Goal: Task Accomplishment & Management: Complete application form

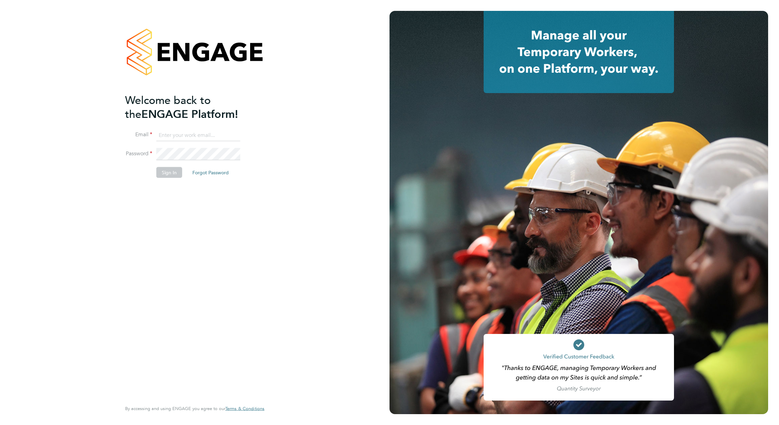
type input "david.blears@buildrec.com"
click at [179, 173] on button "Sign In" at bounding box center [169, 172] width 26 height 11
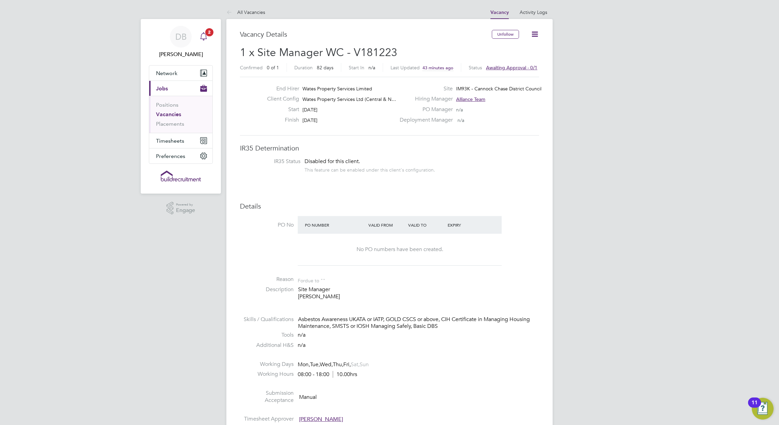
click at [201, 39] on icon "Main navigation" at bounding box center [204, 36] width 8 height 8
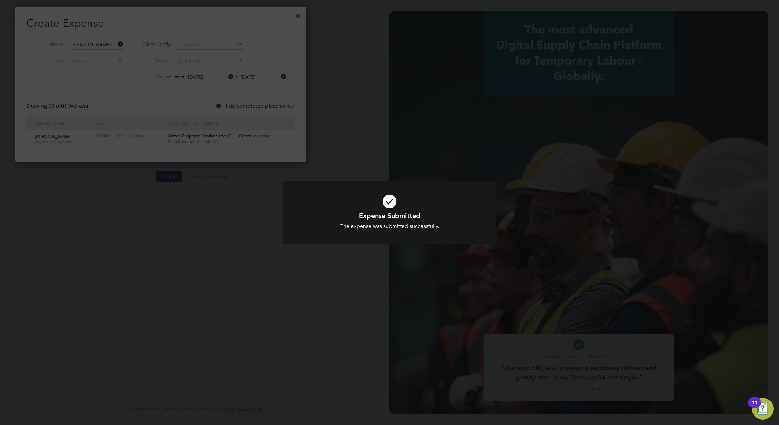
scroll to position [155, 295]
click at [307, 250] on div "Expense Submitted The expense was submitted successfully. Cancel Okay" at bounding box center [390, 217] width 214 height 72
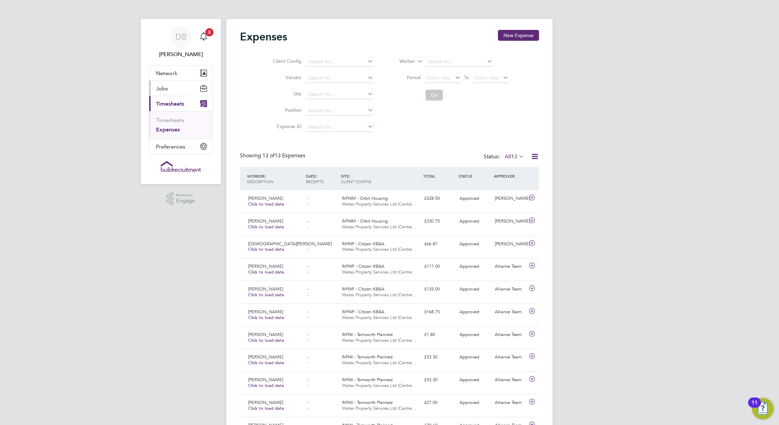
click at [164, 89] on span "Jobs" at bounding box center [162, 88] width 12 height 6
click at [173, 116] on link "Vacancies" at bounding box center [168, 114] width 24 height 6
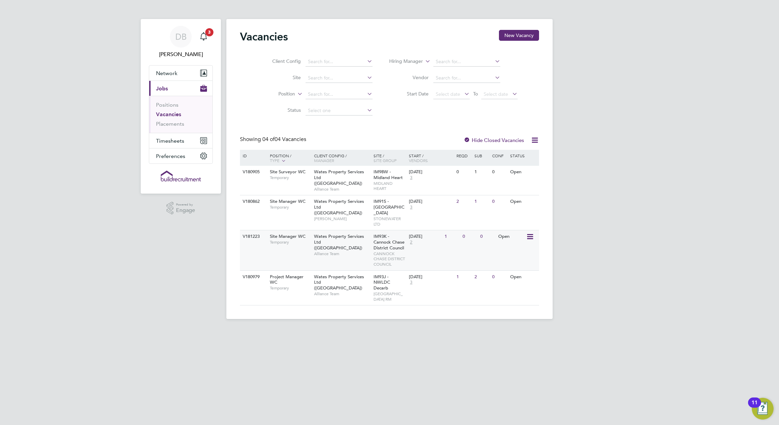
click at [531, 237] on icon at bounding box center [529, 237] width 7 height 8
click at [343, 240] on span "Wates Property Services Ltd (Central & North)" at bounding box center [339, 242] width 50 height 17
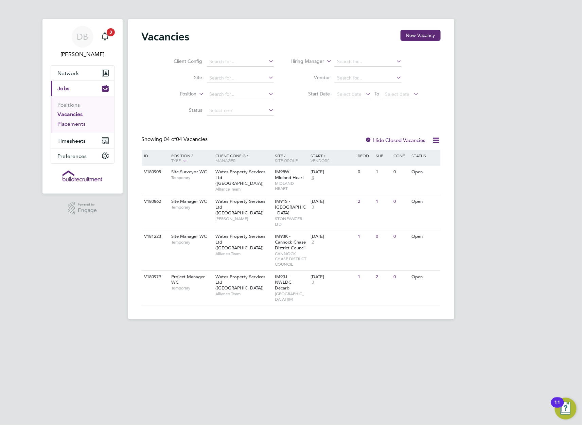
click at [77, 126] on link "Placements" at bounding box center [72, 124] width 28 height 6
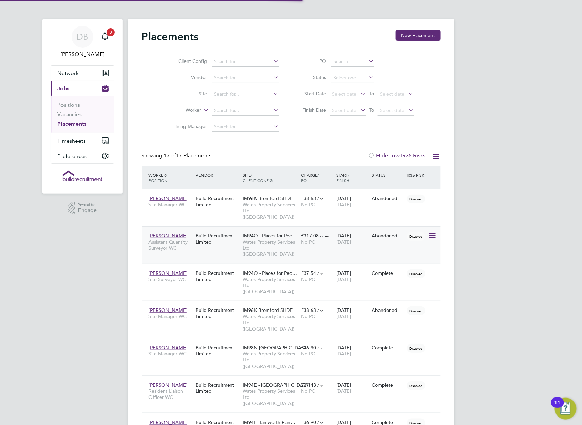
scroll to position [19, 47]
click at [102, 303] on div "DB David Blears Notifications 3 Applications: Network Businesses Sites Workers …" at bounding box center [291, 421] width 582 height 843
click at [105, 41] on div "Main navigation" at bounding box center [105, 37] width 14 height 14
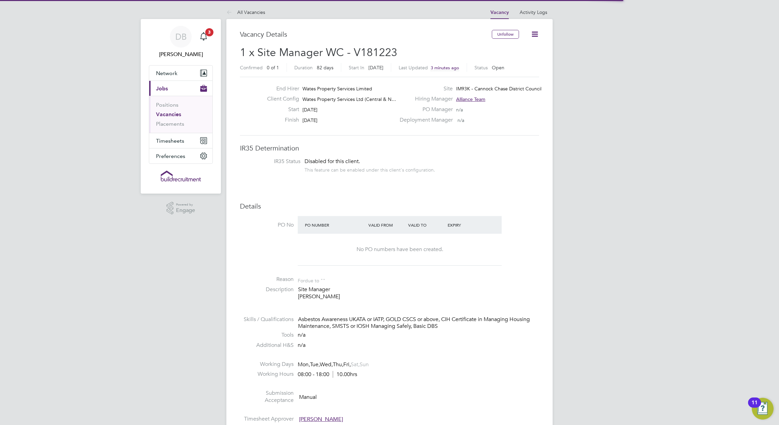
scroll to position [255, 0]
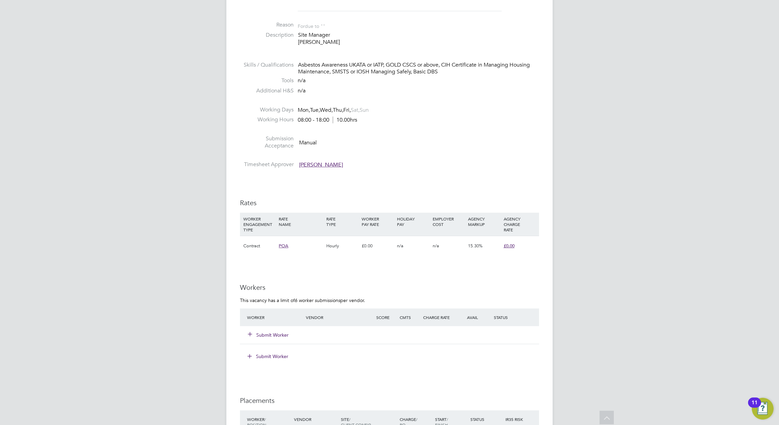
click at [274, 333] on button "Submit Worker" at bounding box center [268, 335] width 41 height 7
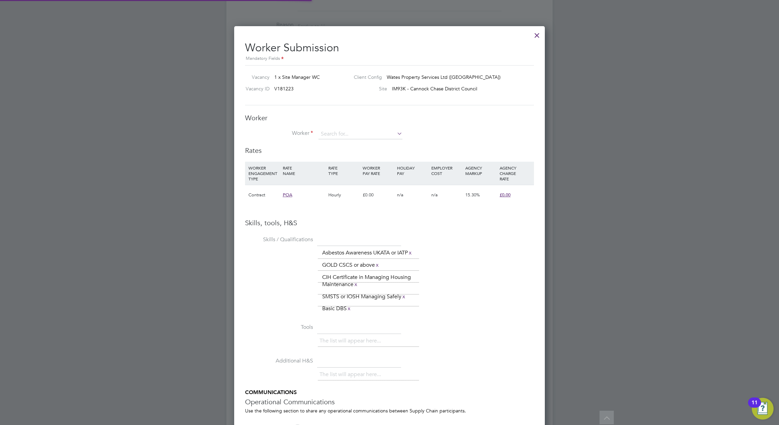
scroll to position [484, 311]
click at [374, 133] on input at bounding box center [361, 134] width 84 height 10
type input "paul white"
click at [336, 151] on li "+ Add new" at bounding box center [360, 152] width 85 height 9
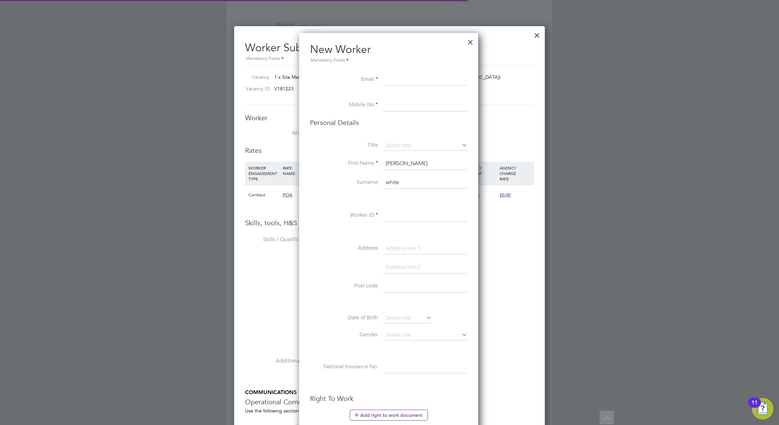
scroll to position [575, 180]
click at [393, 215] on input at bounding box center [426, 216] width 84 height 12
paste input "310844"
type input "310844"
drag, startPoint x: 330, startPoint y: 237, endPoint x: 339, endPoint y: 224, distance: 15.7
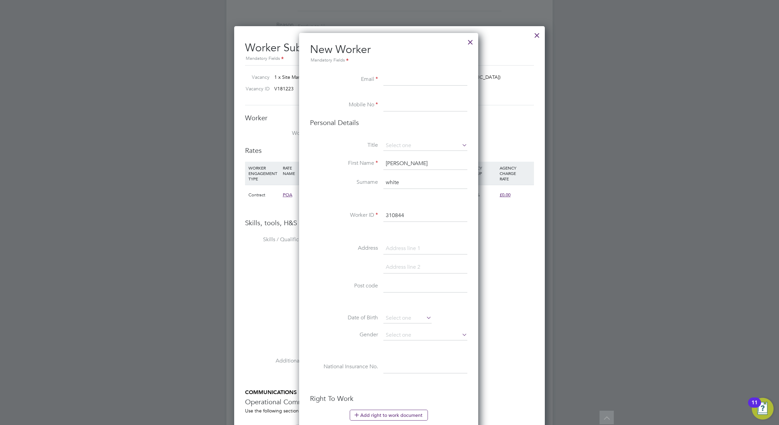
click at [330, 237] on div "Title First Name paul Surname white Worker ID 310844 Address Post code Date of …" at bounding box center [388, 264] width 157 height 247
click at [401, 109] on input at bounding box center [426, 105] width 84 height 12
click at [398, 77] on input at bounding box center [426, 80] width 84 height 12
click at [319, 200] on li at bounding box center [388, 199] width 157 height 7
click at [389, 164] on input "paul" at bounding box center [426, 164] width 84 height 12
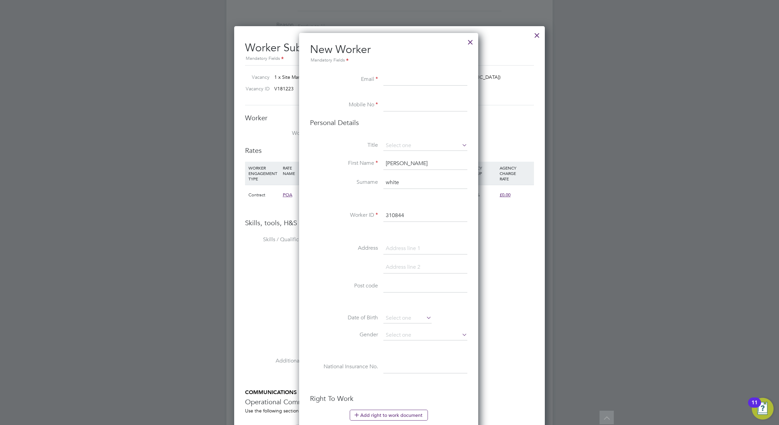
type input "Paul"
click at [388, 183] on input "white" at bounding box center [426, 183] width 84 height 12
type input "White"
click at [386, 80] on input at bounding box center [426, 80] width 84 height 12
paste input "sitemanagerpro@gmail.com"
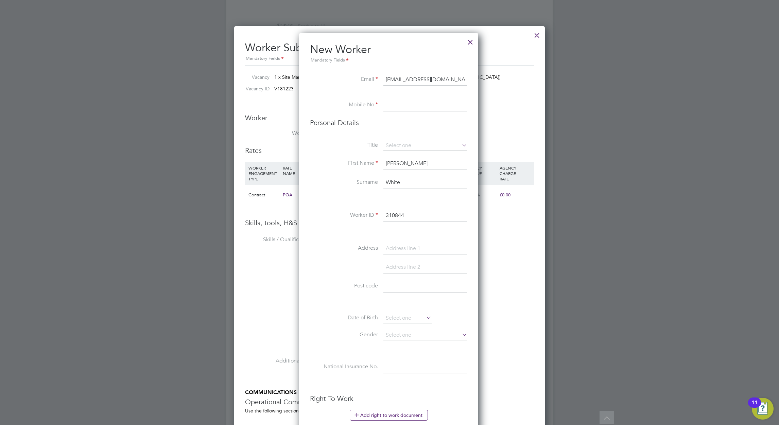
type input "sitemanagerpro@gmail.com"
click at [391, 100] on input at bounding box center [426, 105] width 84 height 12
click at [393, 105] on input at bounding box center [426, 105] width 84 height 12
paste input "44 7776 174765"
drag, startPoint x: 389, startPoint y: 101, endPoint x: 389, endPoint y: 105, distance: 3.4
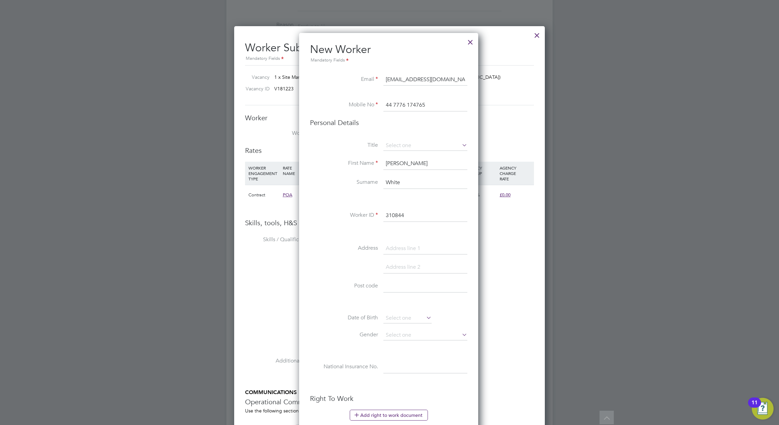
click at [389, 101] on input "44 7776 174765" at bounding box center [426, 105] width 84 height 12
click at [391, 105] on input "44 7776 174765" at bounding box center [426, 105] width 84 height 12
type input "07776 174765"
click at [400, 146] on input at bounding box center [426, 146] width 84 height 10
click at [404, 157] on li "Mr" at bounding box center [425, 155] width 85 height 9
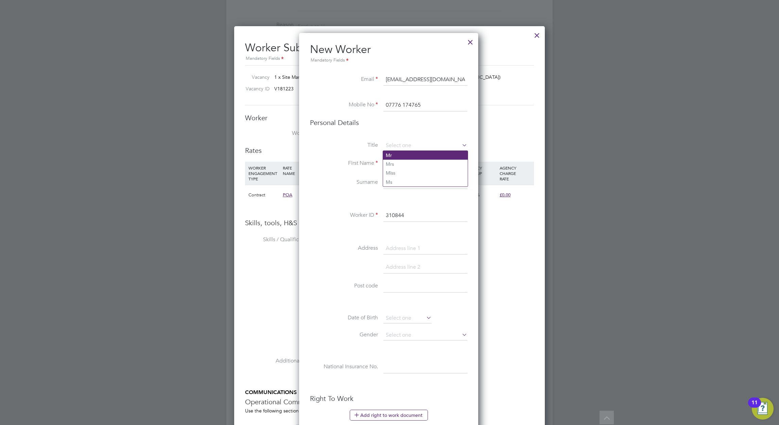
type input "Mr"
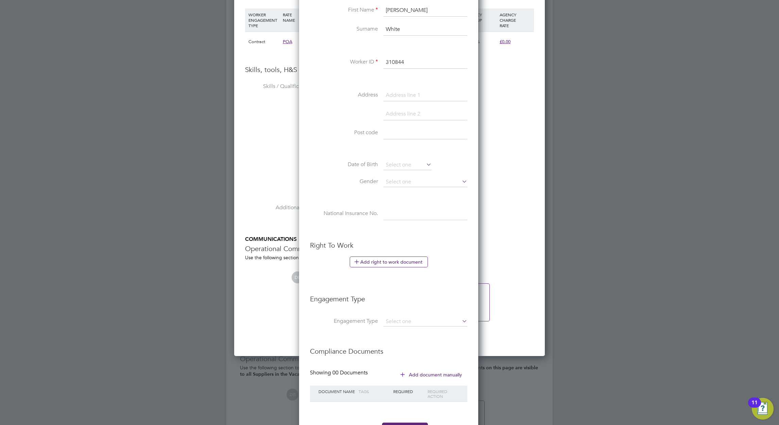
scroll to position [472, 0]
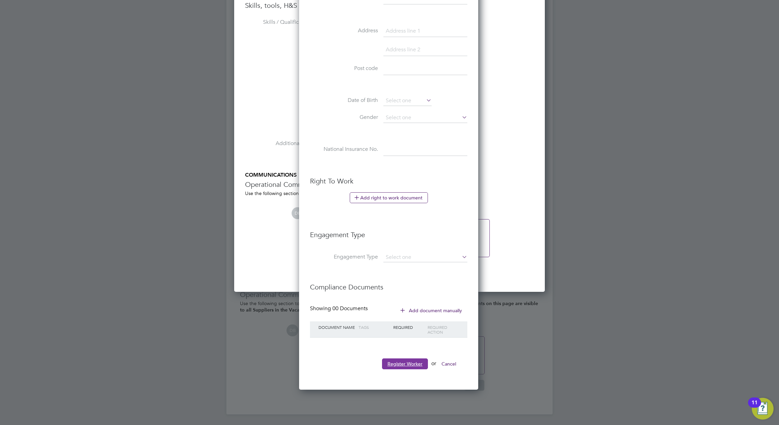
click at [412, 366] on button "Register Worker" at bounding box center [405, 364] width 46 height 11
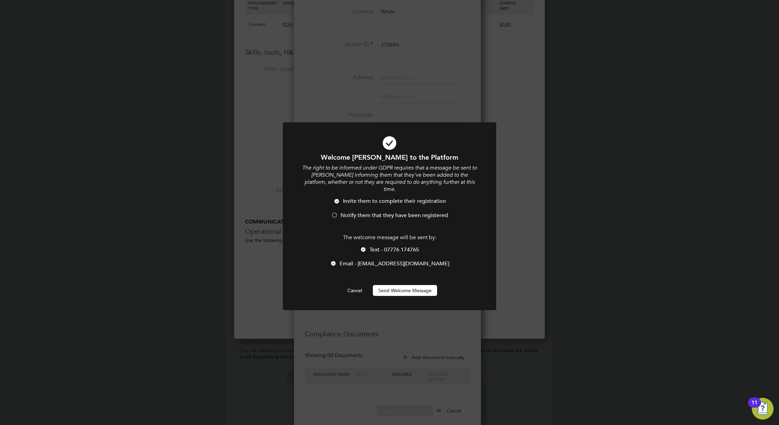
scroll to position [575, 180]
click at [372, 212] on span "Notify them that they have been registered" at bounding box center [394, 215] width 107 height 7
click at [401, 285] on button "Send Welcome Message" at bounding box center [405, 290] width 64 height 11
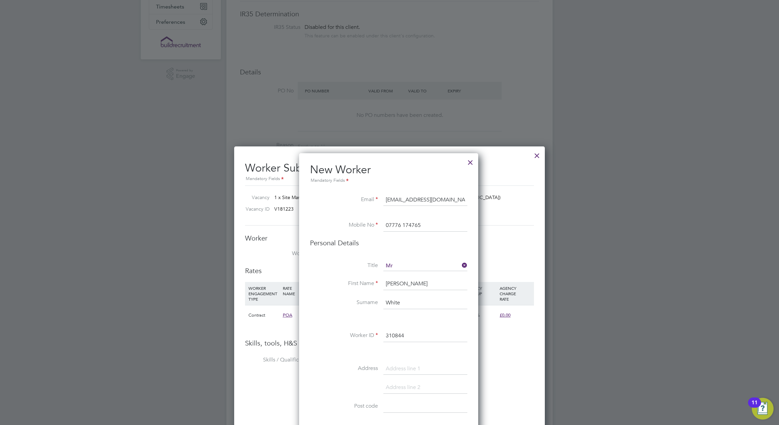
scroll to position [119, 0]
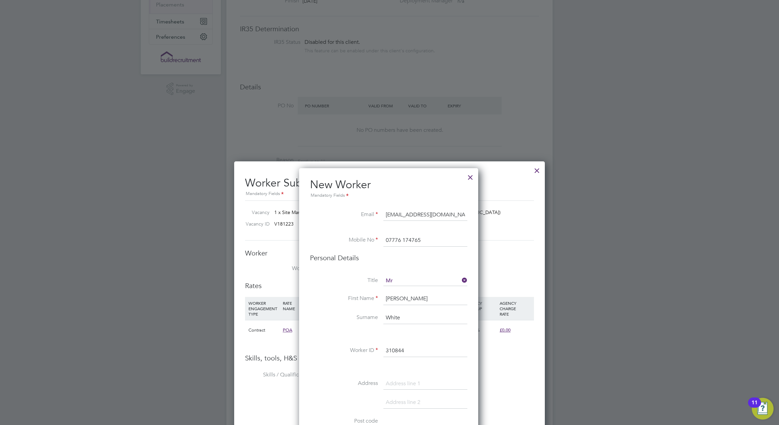
click at [470, 178] on div at bounding box center [470, 176] width 12 height 12
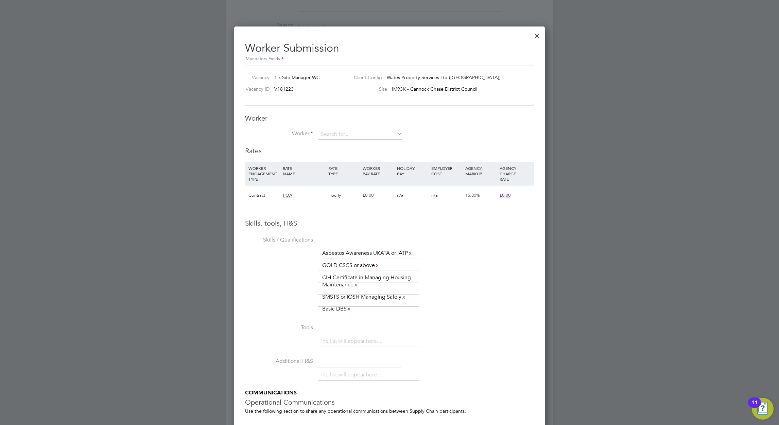
scroll to position [255, 0]
click at [396, 133] on icon at bounding box center [396, 134] width 0 height 10
click at [354, 134] on input "paul white" at bounding box center [361, 134] width 84 height 10
click at [332, 133] on input "paul white" at bounding box center [361, 134] width 84 height 10
type input "w"
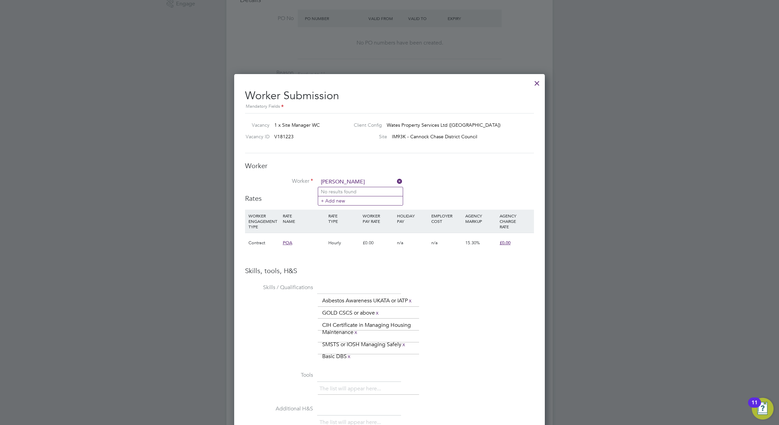
scroll to position [204, 0]
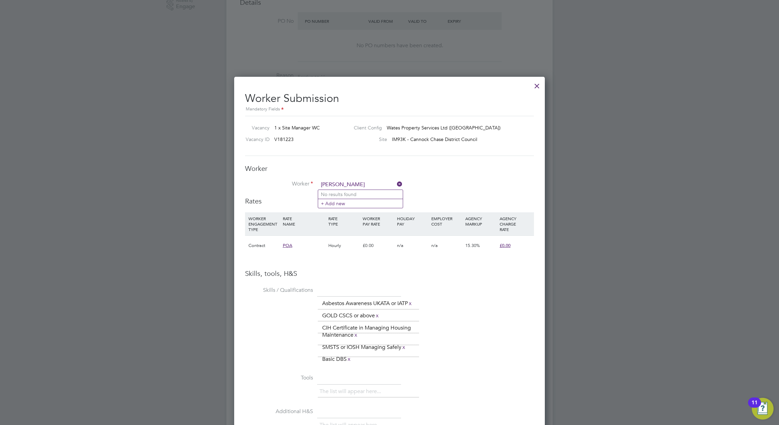
type input "Paul White"
click at [469, 182] on li "Worker Paul White" at bounding box center [389, 188] width 289 height 17
click at [536, 88] on div at bounding box center [537, 84] width 12 height 12
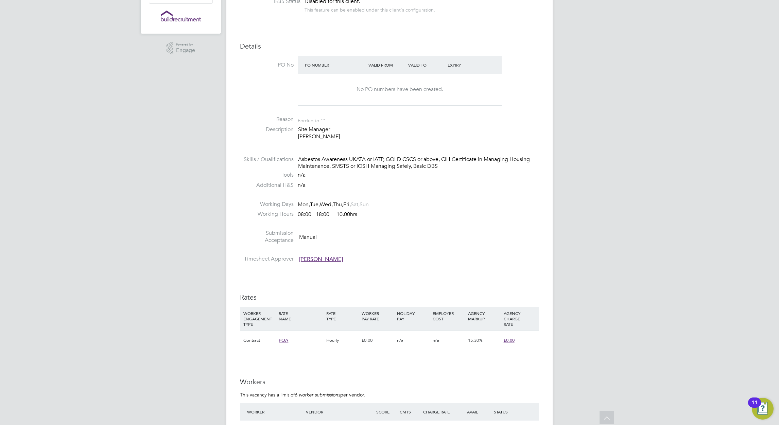
scroll to position [0, 0]
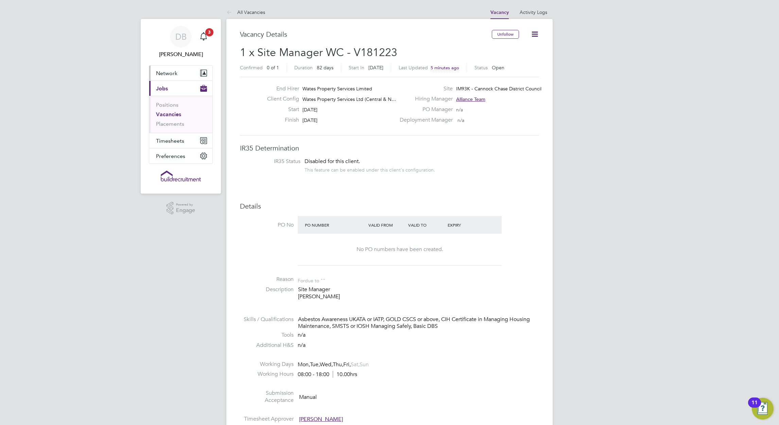
click at [173, 68] on button "Network" at bounding box center [180, 73] width 63 height 15
click at [170, 108] on link "Workers" at bounding box center [166, 108] width 21 height 6
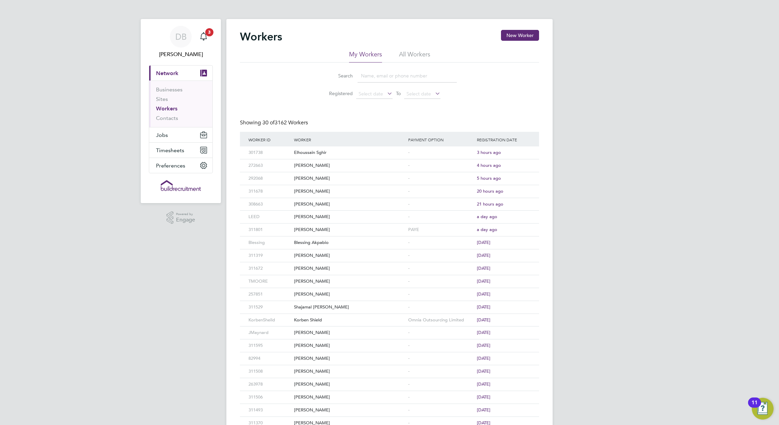
click at [411, 54] on li "All Workers" at bounding box center [414, 56] width 31 height 12
click at [370, 75] on input at bounding box center [407, 75] width 99 height 13
type input "paul white"
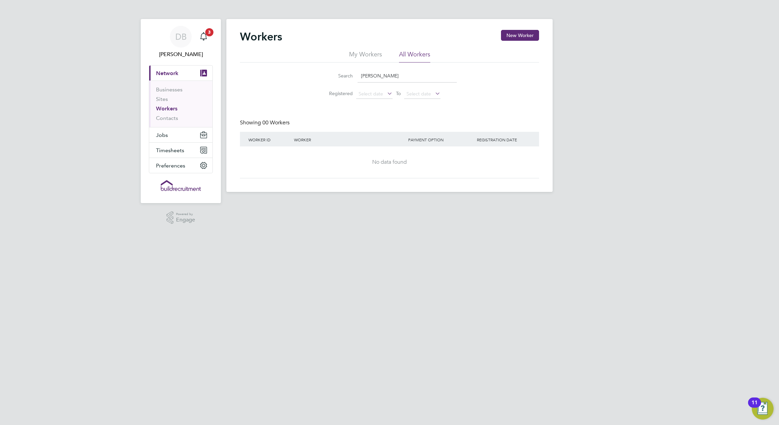
drag, startPoint x: 386, startPoint y: 75, endPoint x: 362, endPoint y: 75, distance: 24.1
click at [362, 75] on input "paul white" at bounding box center [407, 75] width 99 height 13
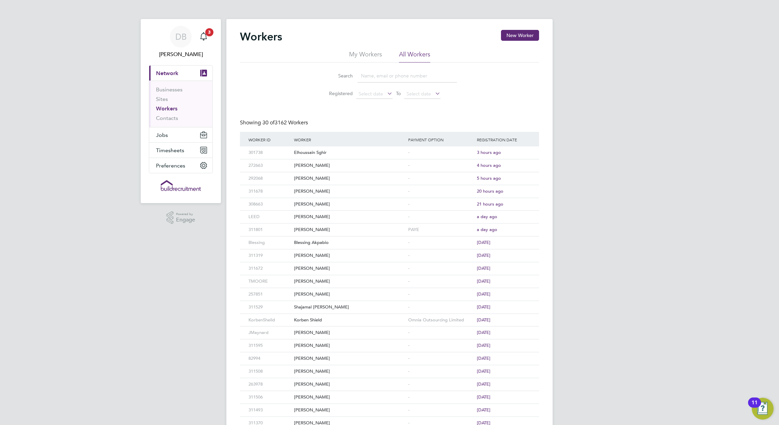
click at [370, 76] on input at bounding box center [407, 75] width 99 height 13
paste input "sitemanagerpro@gmail.com"
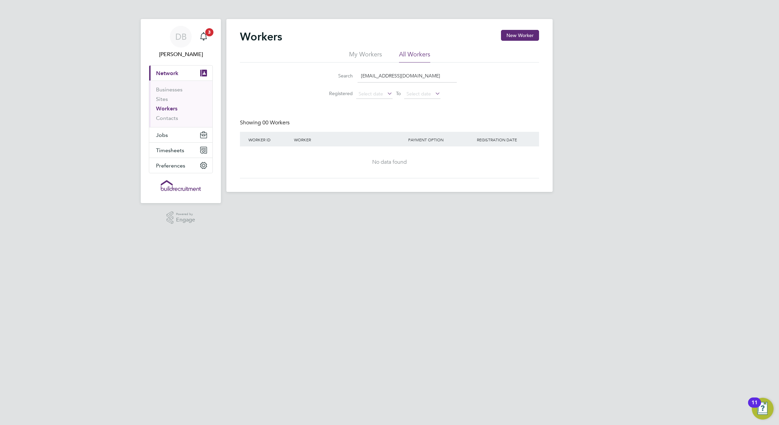
click at [427, 73] on input "sitemanagerpro@gmail.com" at bounding box center [407, 75] width 99 height 13
type input "sitemanagerpro@gmail.com"
click at [370, 56] on li "My Workers" at bounding box center [365, 56] width 33 height 12
click at [419, 53] on li "All Workers" at bounding box center [414, 56] width 31 height 12
click at [421, 73] on input "sitemanagerpro@gmail.com" at bounding box center [407, 75] width 99 height 13
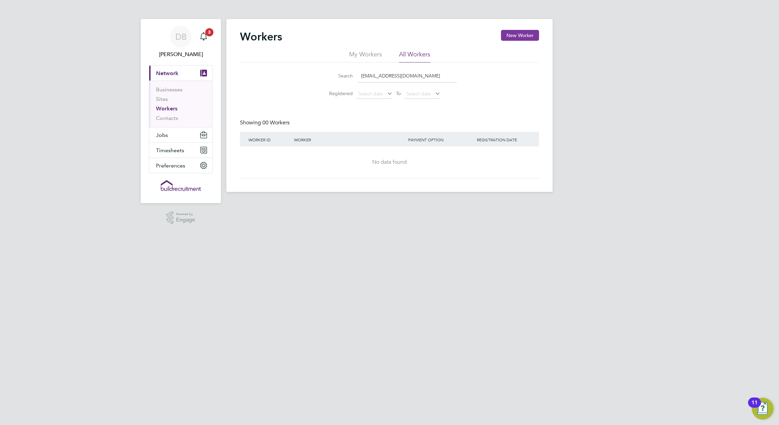
click at [531, 35] on button "New Worker" at bounding box center [520, 35] width 38 height 11
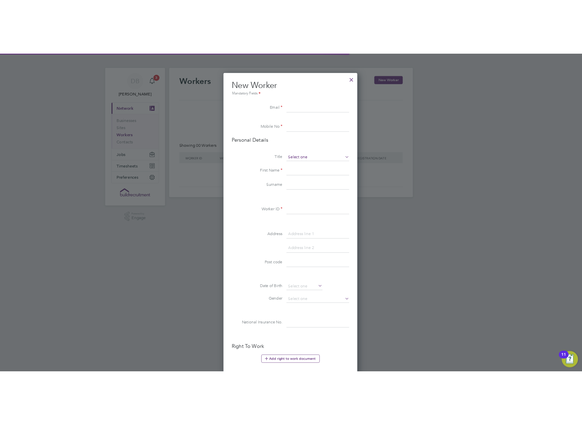
scroll to position [575, 180]
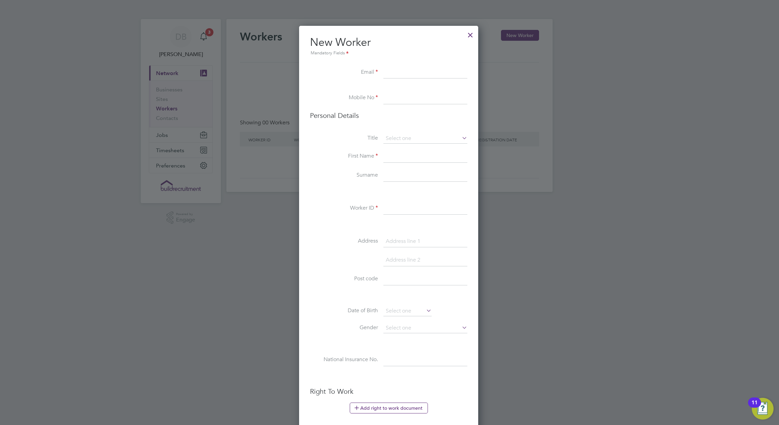
click at [394, 71] on input at bounding box center [426, 73] width 84 height 12
paste input "sitemanagerpro@gmail.com"
type input "sitemanagerpro@gmail.com"
type input "07776174765"
type input "Paul"
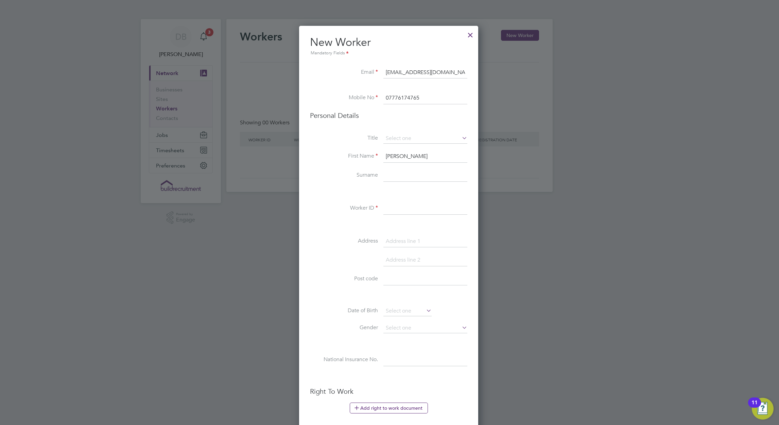
type input "White"
type input "sitemanagerpro@gmail.com"
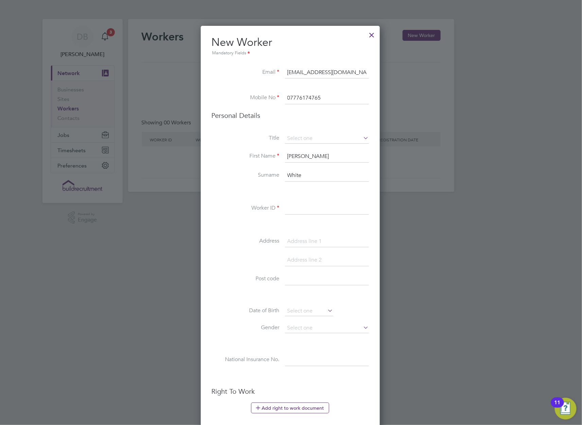
click at [290, 206] on input at bounding box center [327, 209] width 84 height 12
paste input "310844"
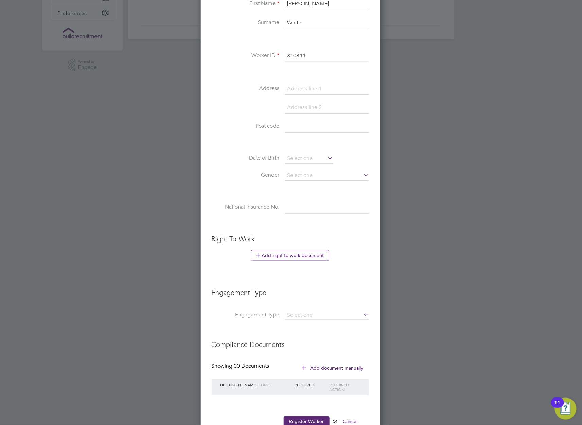
scroll to position [175, 0]
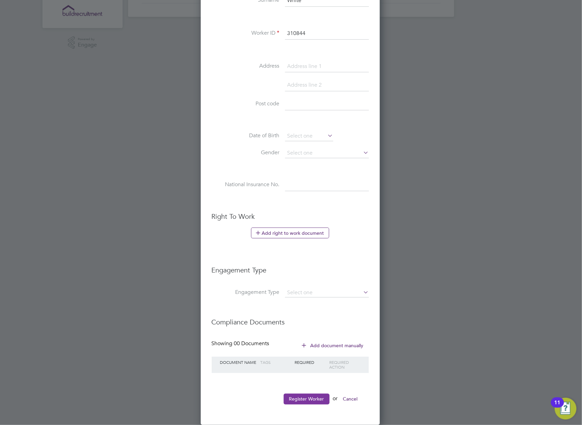
type input "310844"
click at [318, 397] on button "Register Worker" at bounding box center [307, 399] width 46 height 11
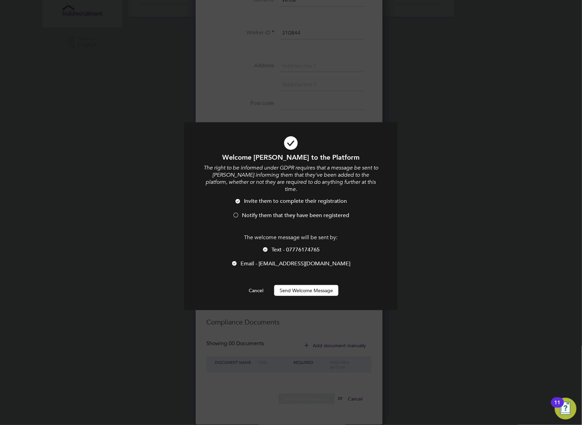
scroll to position [575, 180]
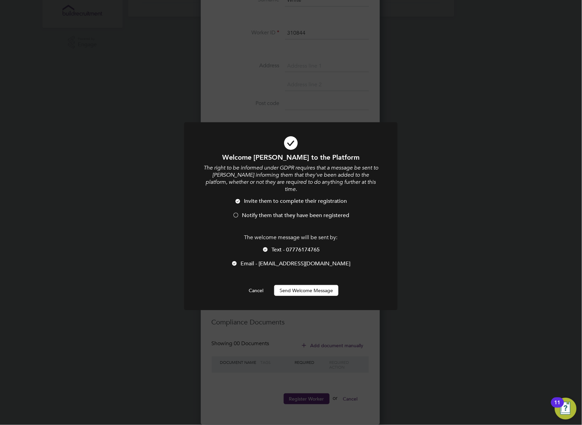
click at [293, 212] on span "Notify them that they have been registered" at bounding box center [295, 215] width 107 height 7
click at [307, 285] on button "Send Welcome Message" at bounding box center [306, 290] width 64 height 11
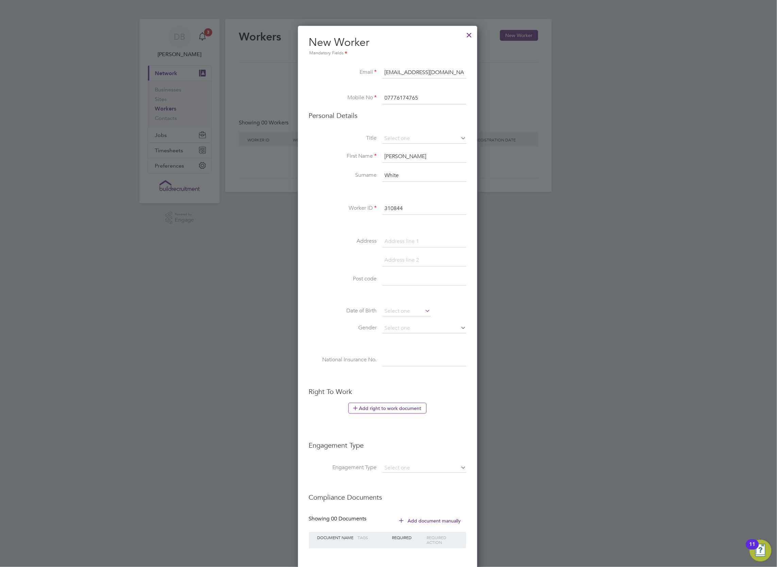
scroll to position [36, 0]
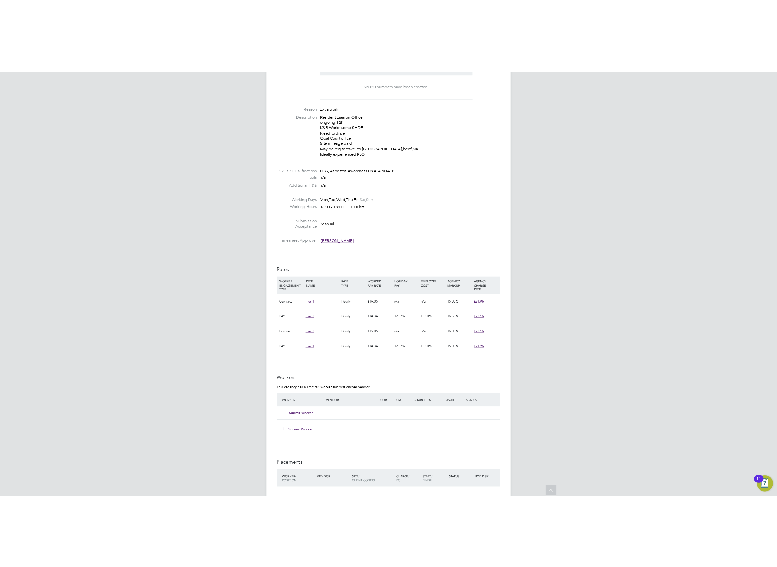
scroll to position [272, 0]
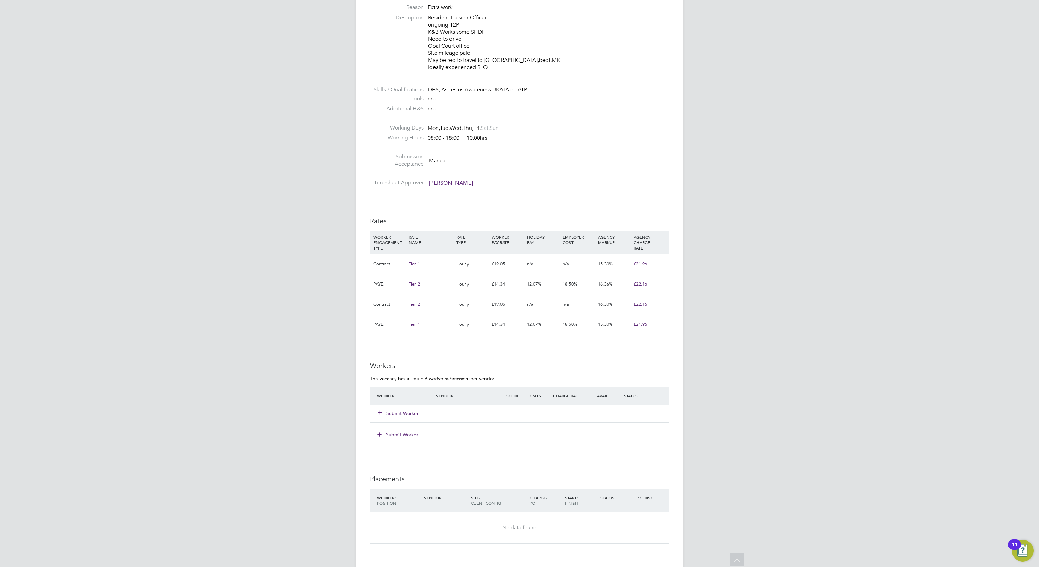
drag, startPoint x: 476, startPoint y: 48, endPoint x: 428, endPoint y: 46, distance: 48.0
click at [428, 46] on p "Resident Liaision Officer ongoing T2P K&B Works some SHDF Need to drive Opal Co…" at bounding box center [548, 42] width 241 height 56
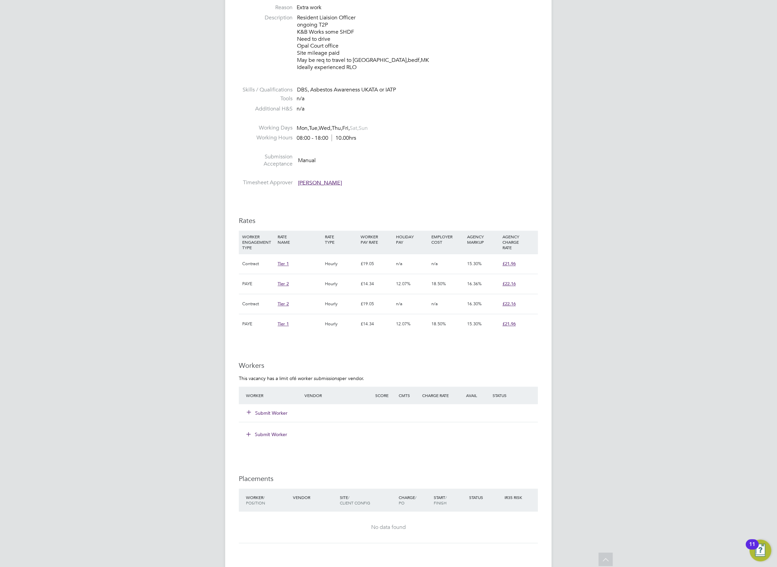
scroll to position [204, 0]
